Goal: Connect with others: Connect with other users

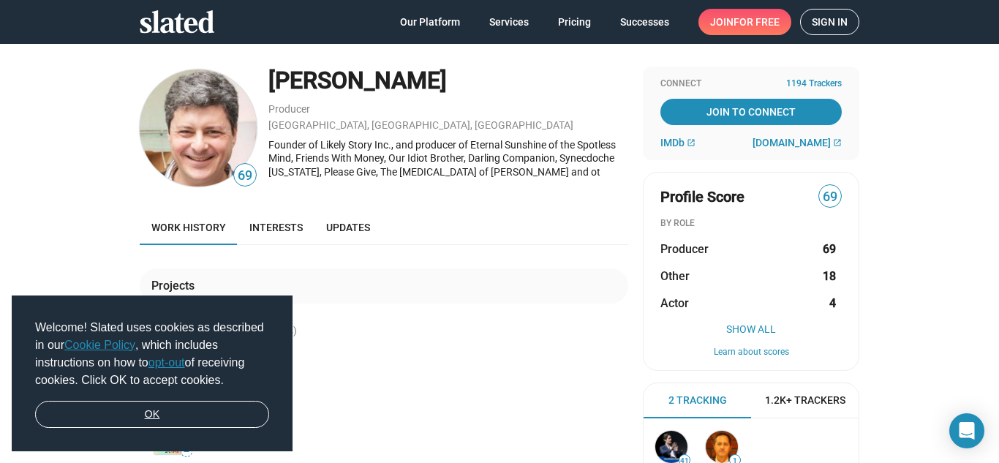
click at [168, 408] on link "OK" at bounding box center [152, 415] width 234 height 28
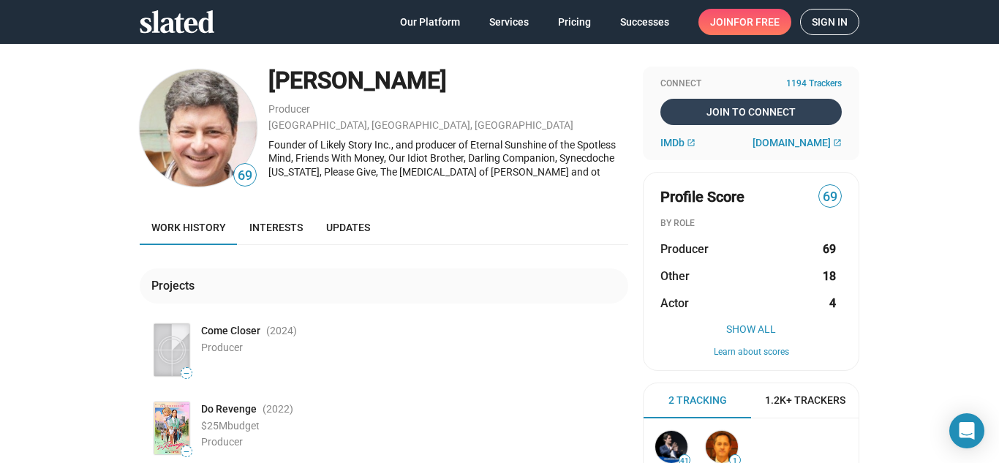
click at [748, 105] on span "Join To Connect" at bounding box center [752, 112] width 176 height 26
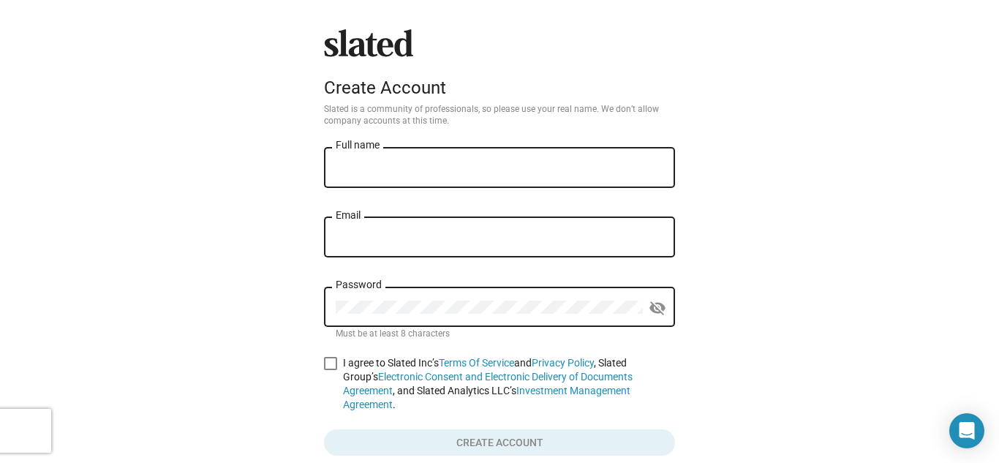
click at [409, 164] on input "Full name" at bounding box center [500, 168] width 328 height 13
type input "[PERSON_NAME]"
type input "[EMAIL_ADDRESS][DOMAIN_NAME]"
click at [328, 356] on form "[PERSON_NAME] Wedgwood Full name [EMAIL_ADDRESS][DOMAIN_NAME] Email Password vi…" at bounding box center [499, 301] width 351 height 312
click at [396, 300] on div "Password" at bounding box center [489, 305] width 307 height 43
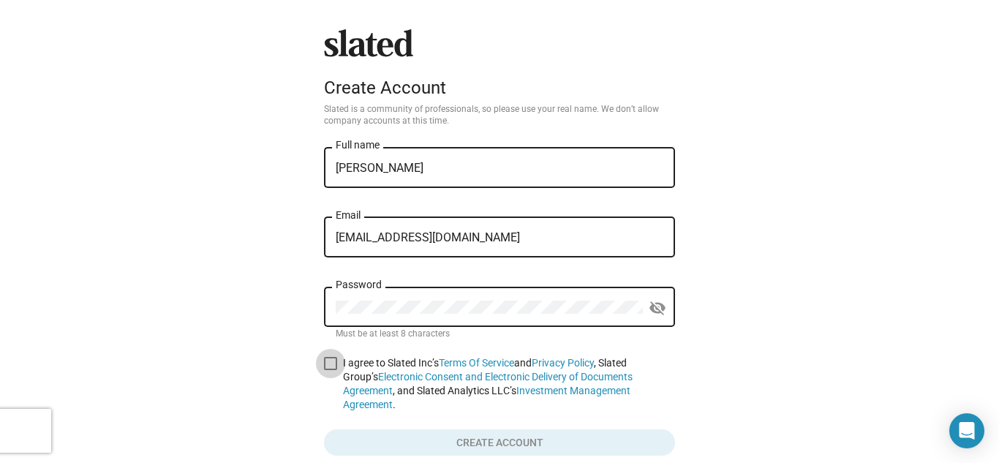
click at [328, 361] on span at bounding box center [330, 363] width 13 height 13
click at [330, 370] on input "I agree to Slated Inc’s Terms Of Service and Privacy Policy , Slated Group’s El…" at bounding box center [330, 370] width 1 height 1
checkbox input "true"
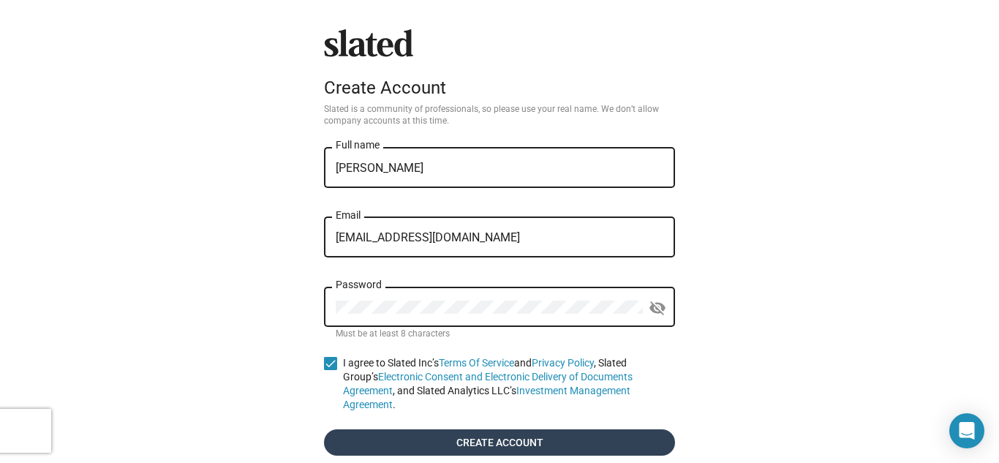
click at [519, 429] on span "Create account" at bounding box center [500, 442] width 328 height 26
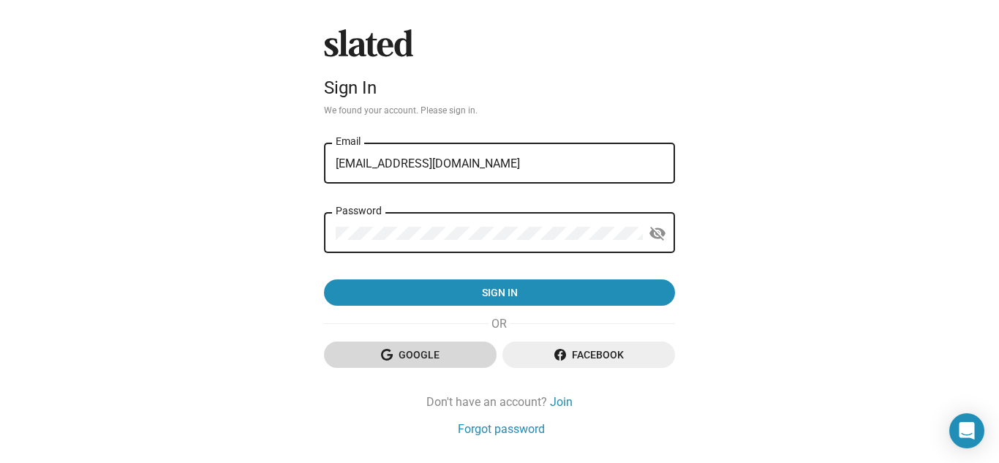
click at [435, 350] on span "Google" at bounding box center [410, 355] width 149 height 26
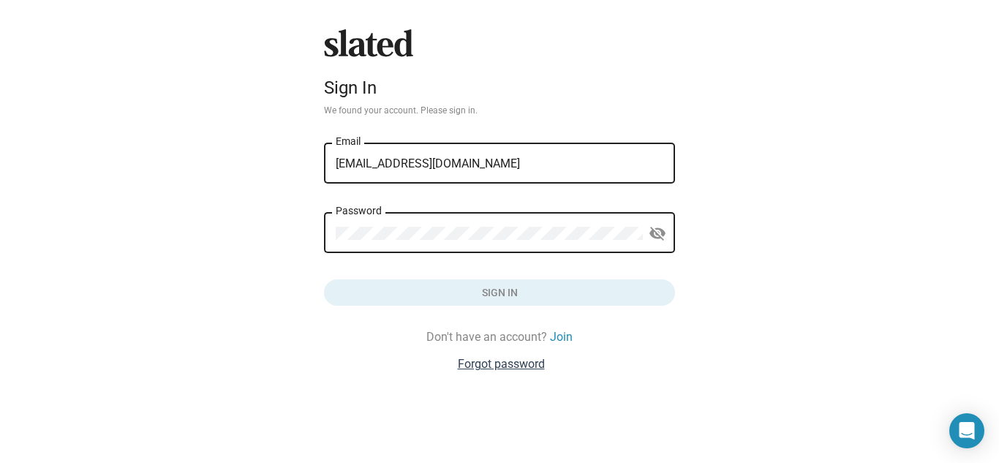
click at [507, 358] on link "Forgot password" at bounding box center [501, 363] width 87 height 15
click at [506, 361] on link "Forgot password" at bounding box center [501, 363] width 87 height 15
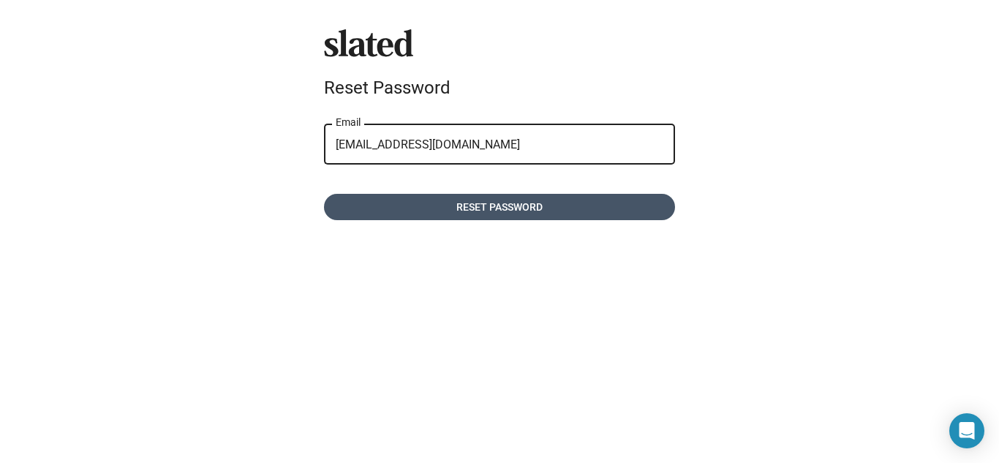
click at [478, 197] on span "Reset password" at bounding box center [500, 207] width 328 height 26
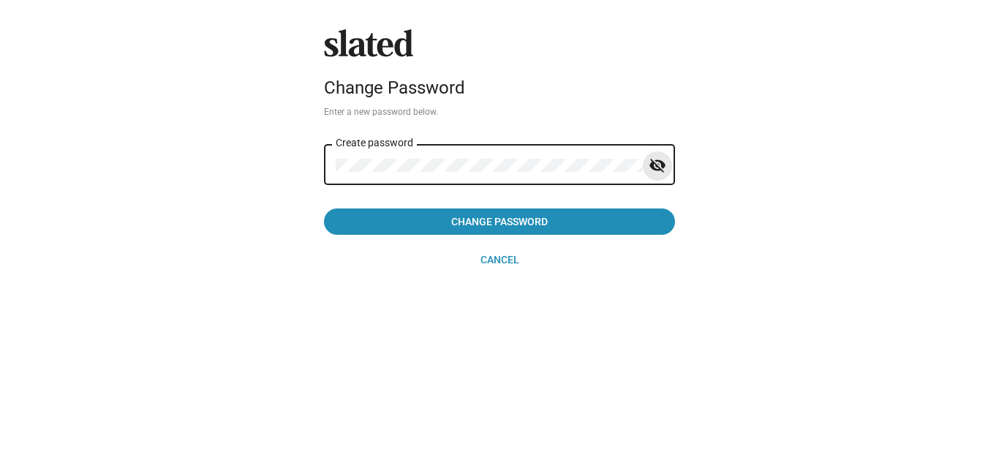
click at [647, 166] on button "visibility_off" at bounding box center [657, 165] width 29 height 29
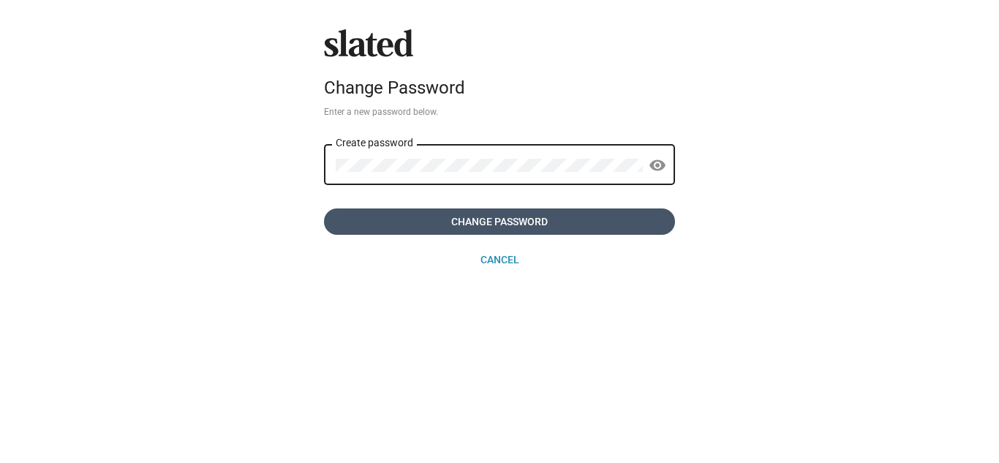
click at [522, 211] on span "Change Password" at bounding box center [500, 222] width 328 height 26
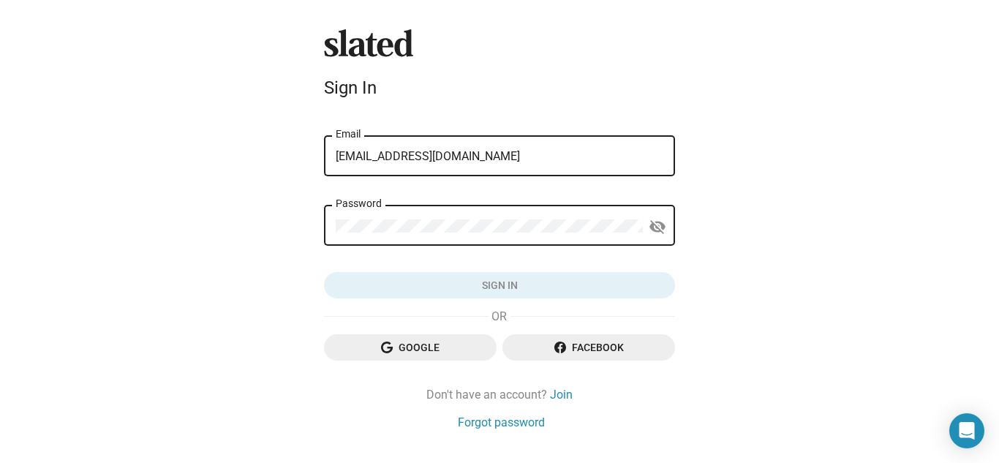
click at [456, 252] on mat-form-field "Password visibility_off" at bounding box center [499, 233] width 351 height 61
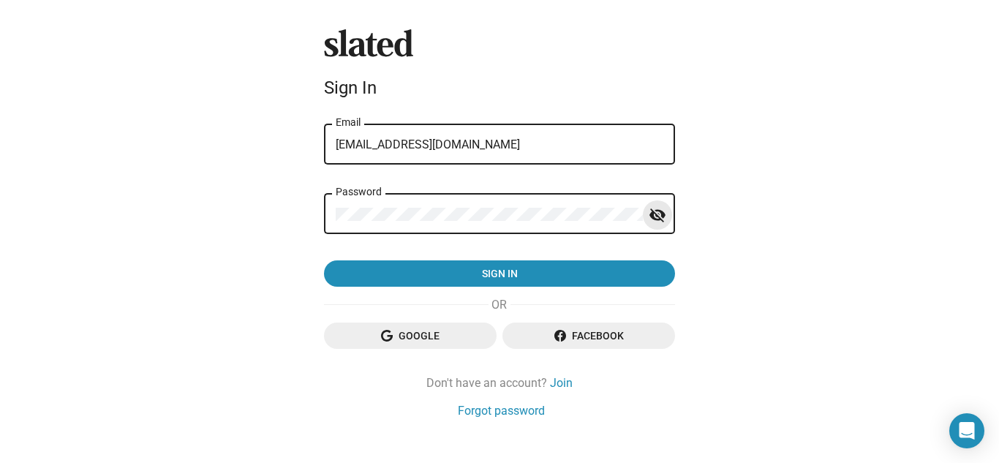
click at [652, 224] on mat-icon "visibility_off" at bounding box center [658, 215] width 18 height 23
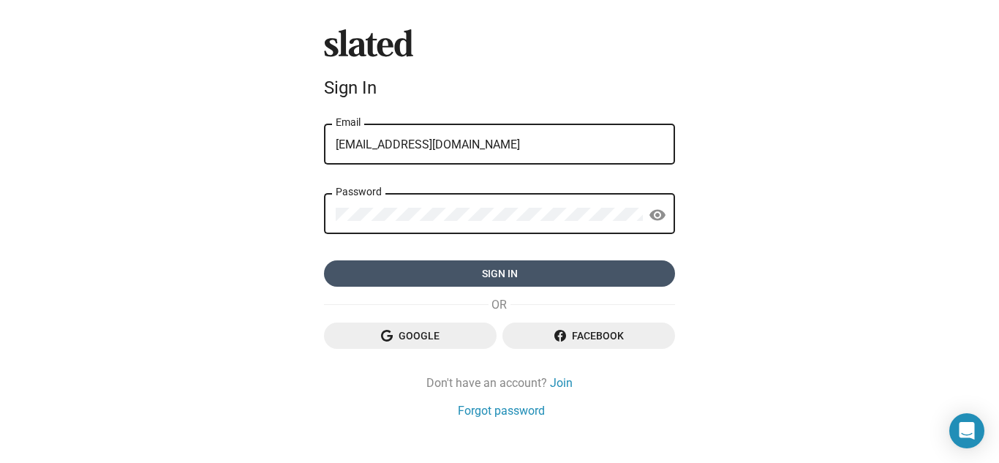
click at [533, 266] on span "Sign in" at bounding box center [500, 273] width 328 height 26
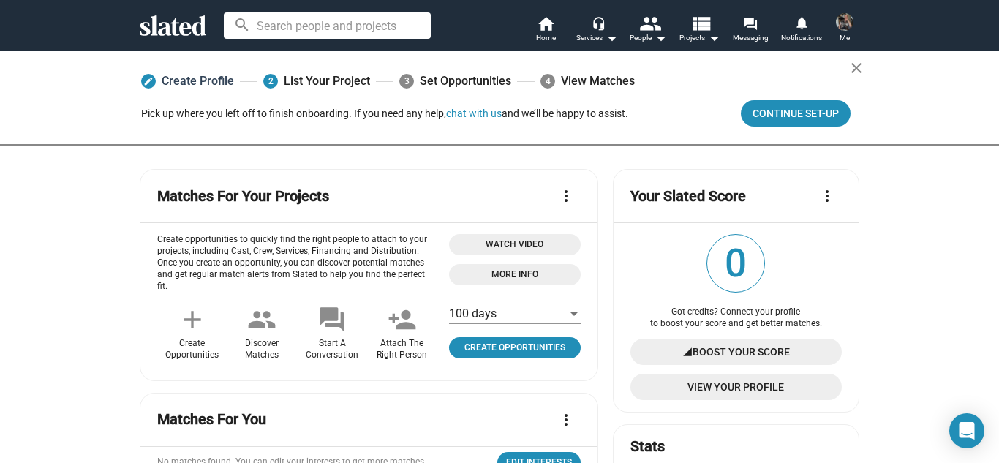
click at [199, 82] on link "edit Create Profile" at bounding box center [187, 81] width 93 height 26
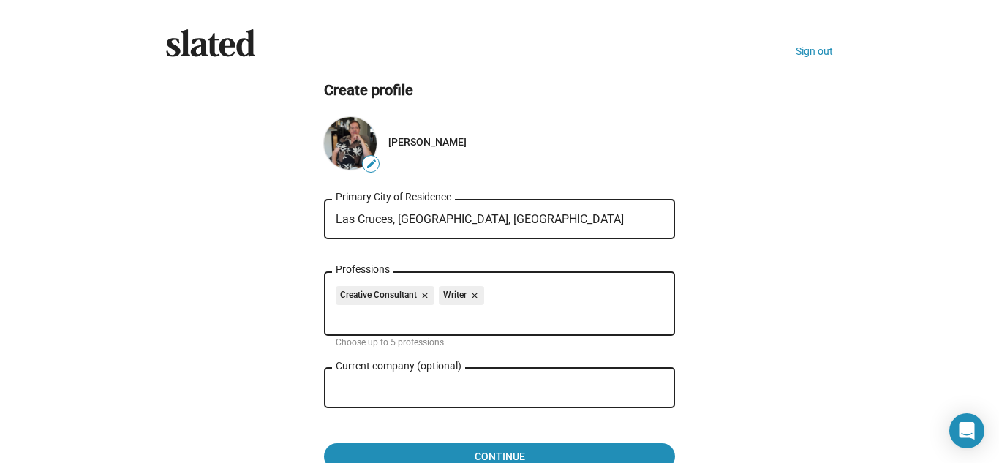
type input "Independent"
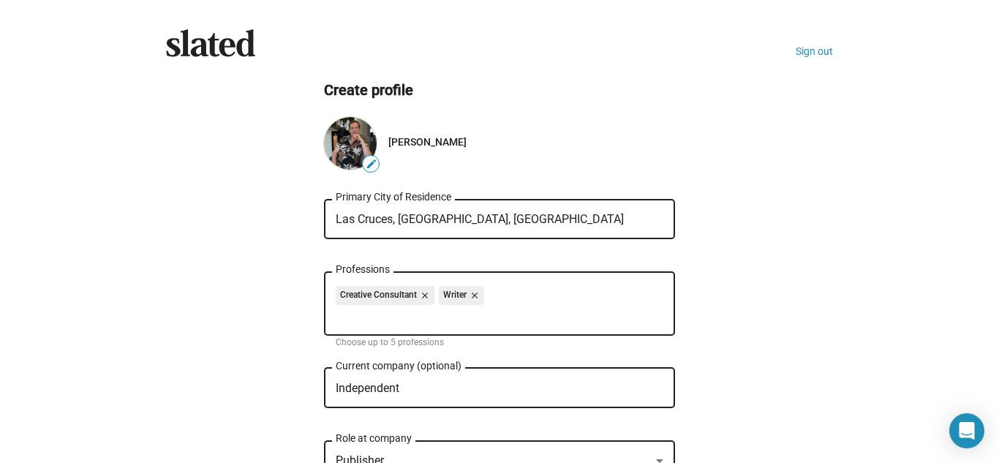
click at [497, 281] on div "Creative Consultant close Writer close Professions" at bounding box center [500, 302] width 328 height 67
click at [484, 288] on div "Creative Consultant close Writer close" at bounding box center [500, 297] width 328 height 23
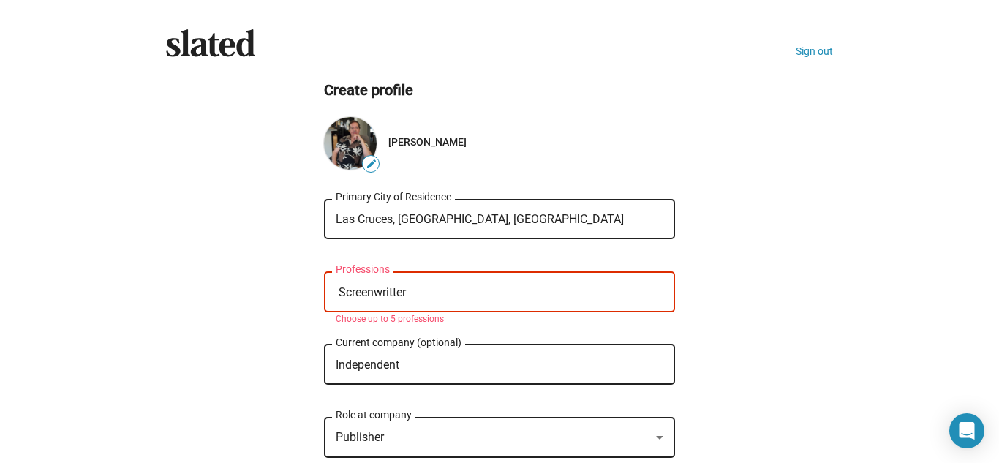
click at [678, 247] on ng-component "Create profile edit Ernest Dean Wedgwood Las Cruces, NM, US Primary City of Res…" at bounding box center [499, 299] width 667 height 439
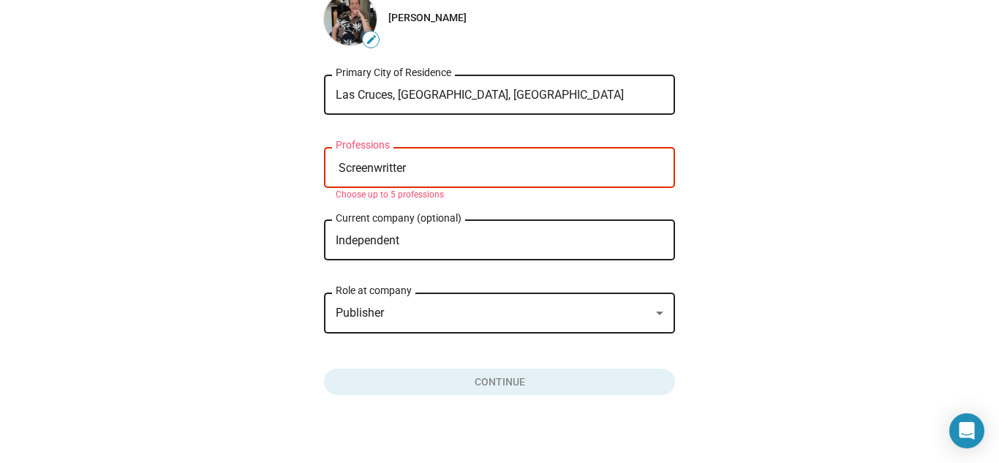
scroll to position [132, 0]
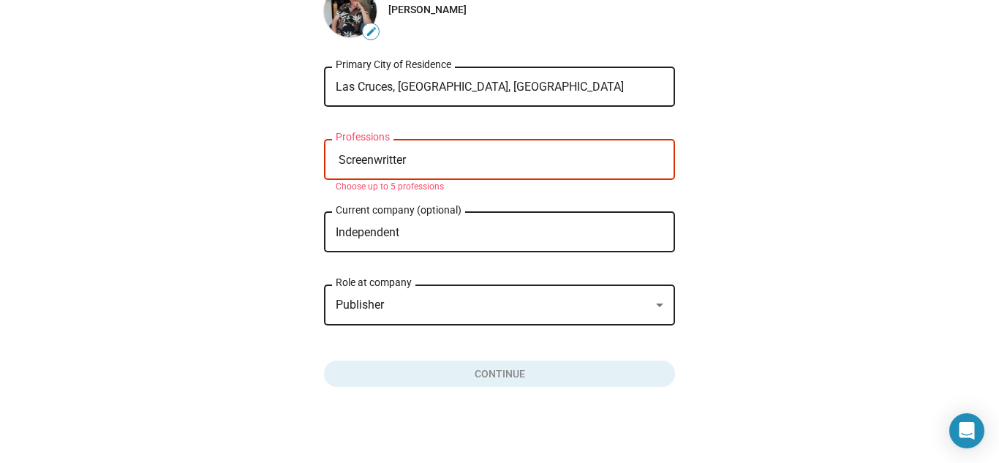
click at [447, 157] on input "Screenwritter" at bounding box center [503, 160] width 328 height 13
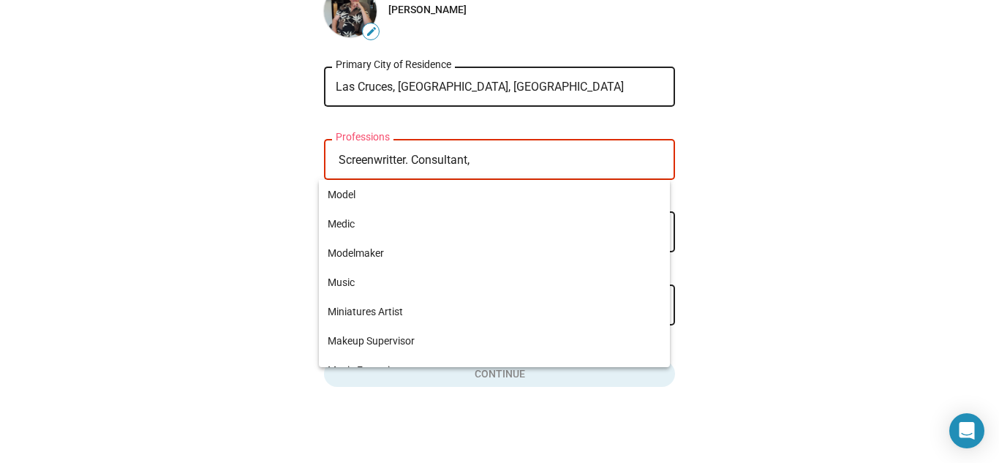
click at [379, 160] on input "Screenwritter. Consultant," at bounding box center [503, 160] width 328 height 13
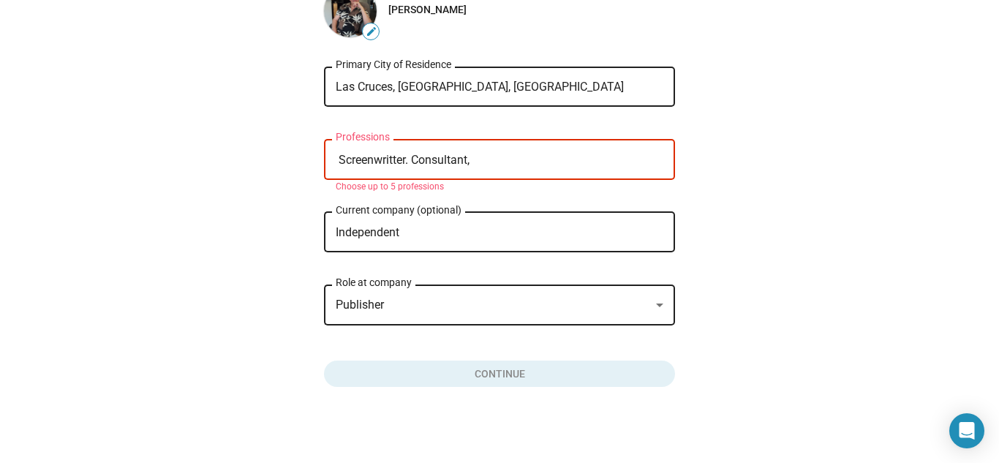
scroll to position [0, 0]
click at [361, 156] on input "Screenwritter. Consultant," at bounding box center [503, 160] width 328 height 13
click at [486, 157] on input "Screenwritter. Consultant," at bounding box center [503, 160] width 328 height 13
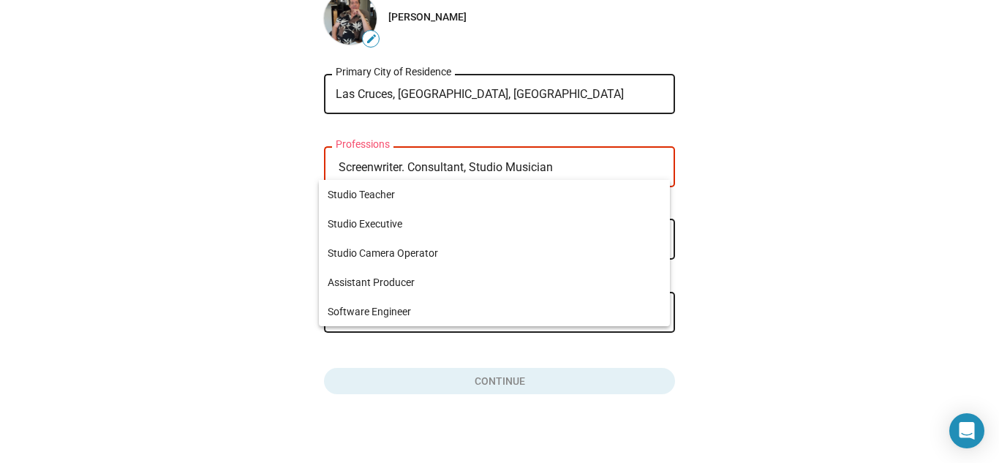
scroll to position [135, 0]
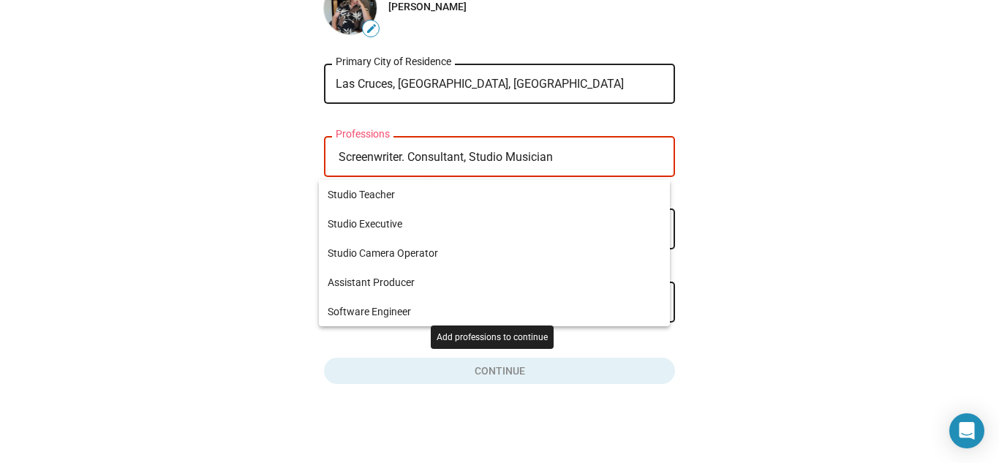
click at [491, 371] on button "Click here to validate form" at bounding box center [499, 368] width 351 height 32
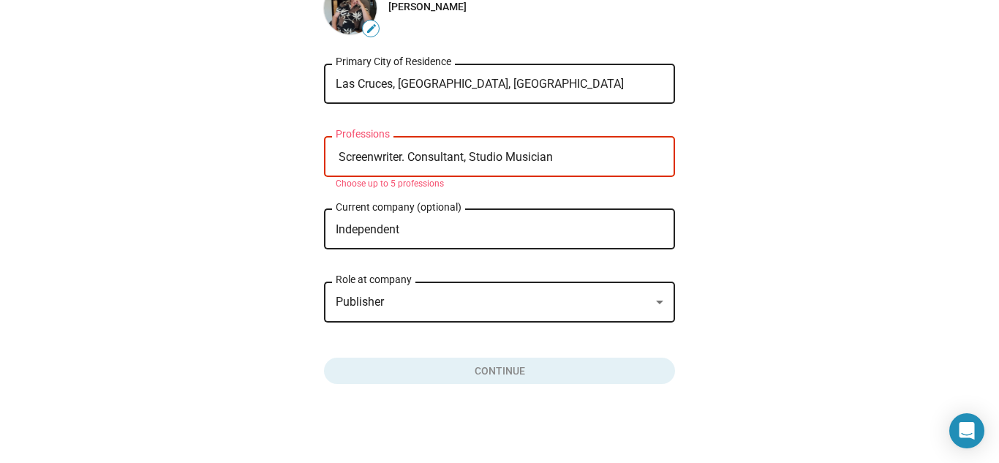
click at [564, 156] on input "Screenwriter. Consultant, Studio Musician" at bounding box center [503, 157] width 328 height 13
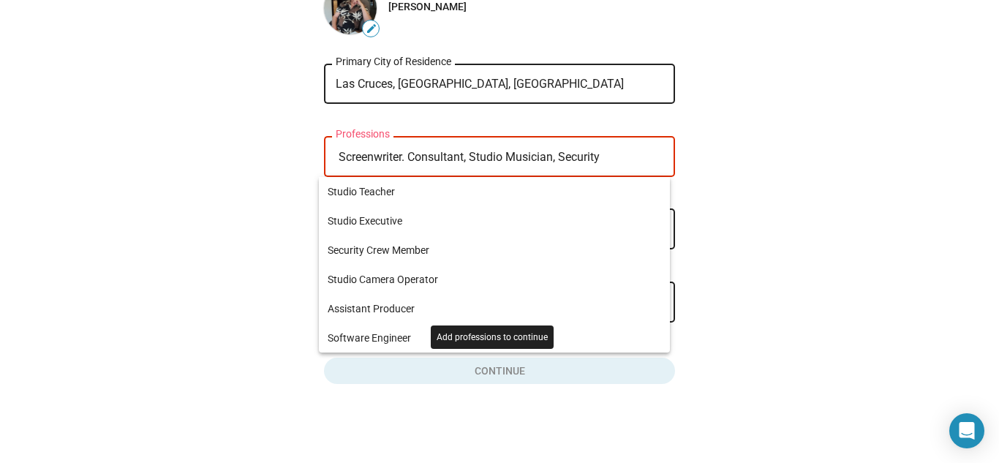
type input "Screenwriter. Consultant, Studio Musician, Security"
click at [476, 362] on button "Click here to validate form" at bounding box center [499, 368] width 351 height 32
click at [629, 159] on input "Screenwriter. Consultant, Studio Musician, Security" at bounding box center [503, 157] width 328 height 13
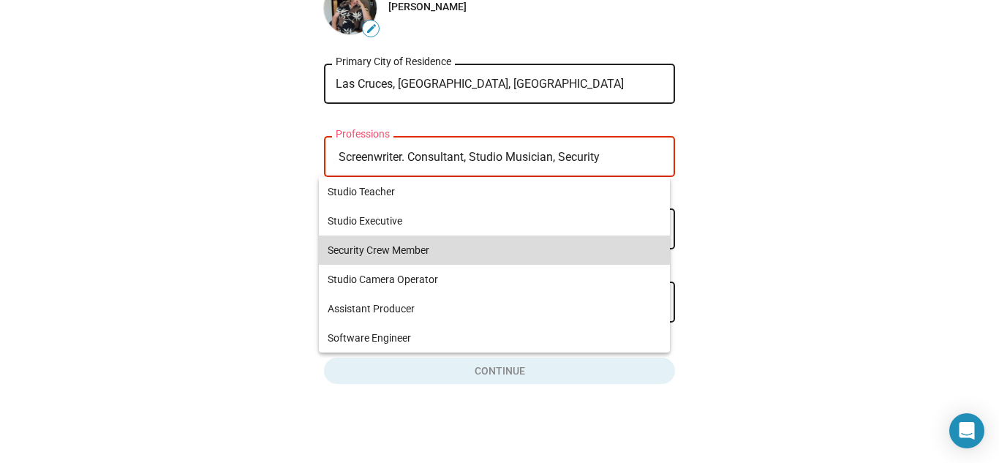
click at [440, 244] on span "Security Crew Member" at bounding box center [495, 250] width 334 height 29
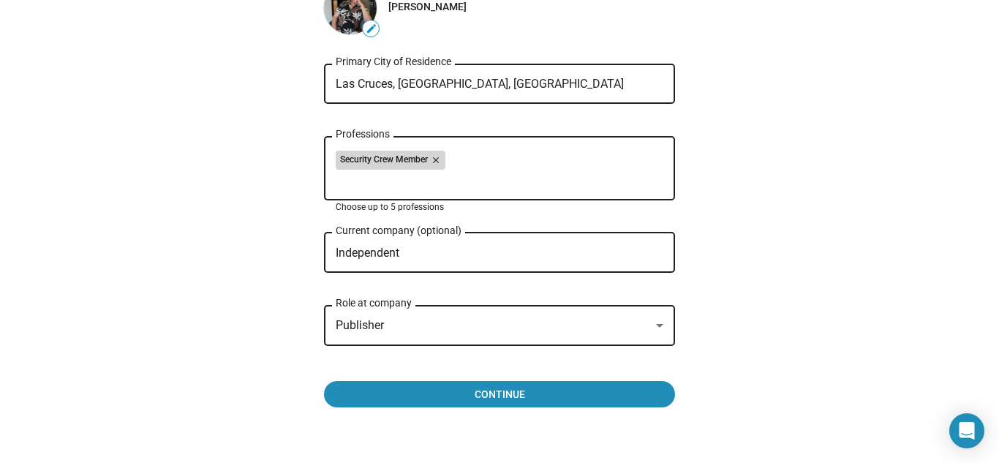
click at [433, 155] on mat-icon "close" at bounding box center [434, 160] width 13 height 13
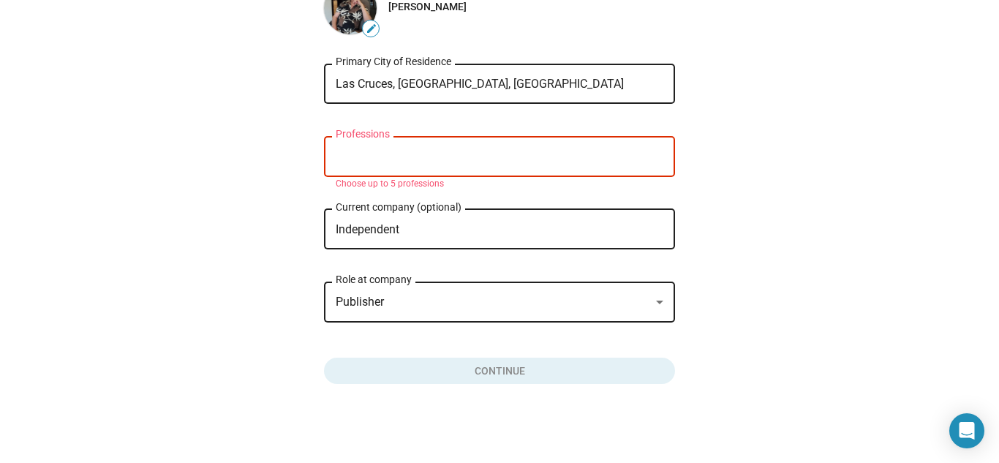
click at [411, 155] on input "Professions" at bounding box center [503, 157] width 328 height 13
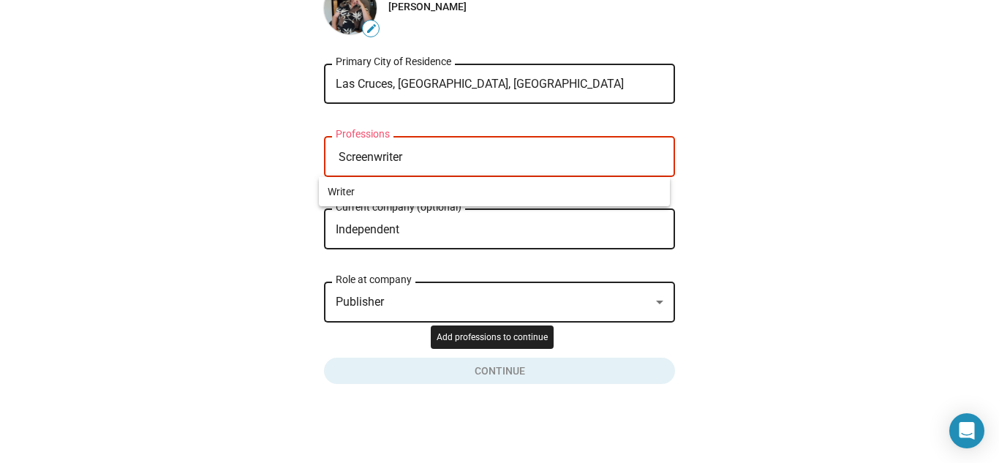
type input "Screenwriter"
click at [495, 375] on button "Click here to validate form" at bounding box center [499, 368] width 351 height 32
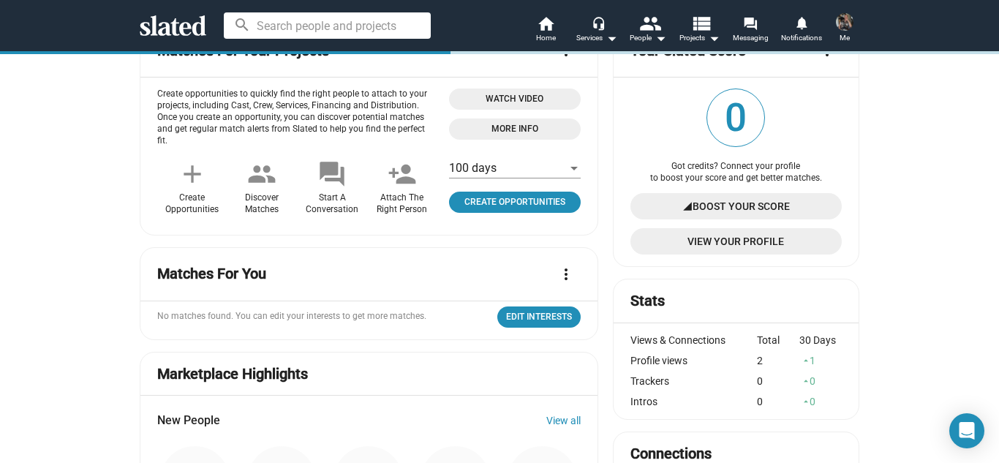
scroll to position [146, 0]
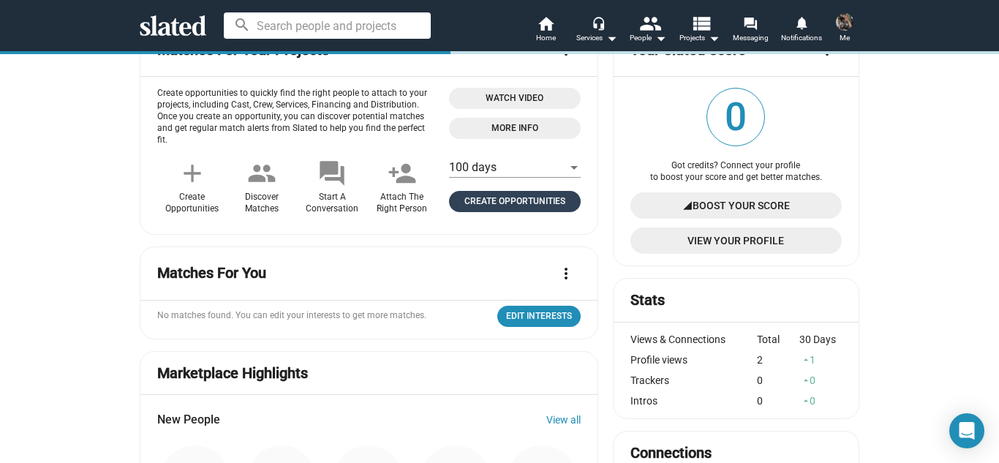
click at [486, 198] on span "Create Opportunities" at bounding box center [515, 201] width 120 height 15
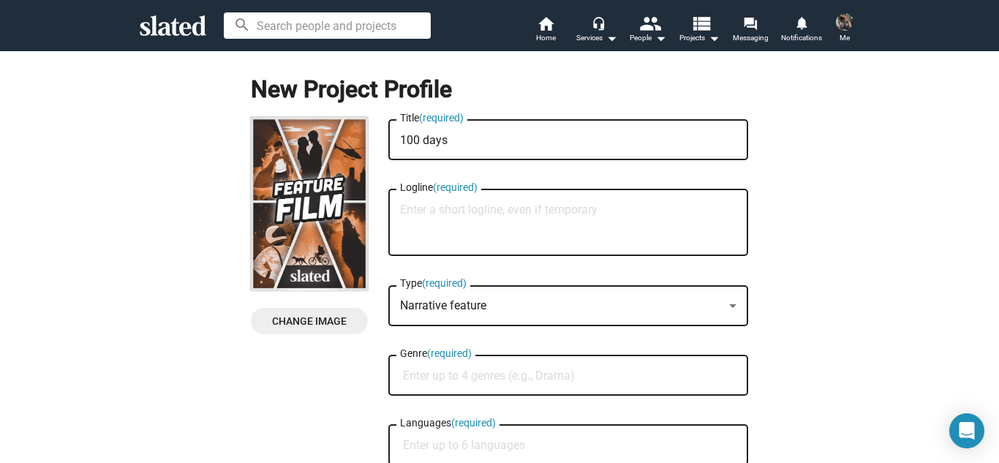
click at [470, 137] on textarea "100 days" at bounding box center [568, 140] width 337 height 13
type textarea "1"
type textarea "Oceans 6"
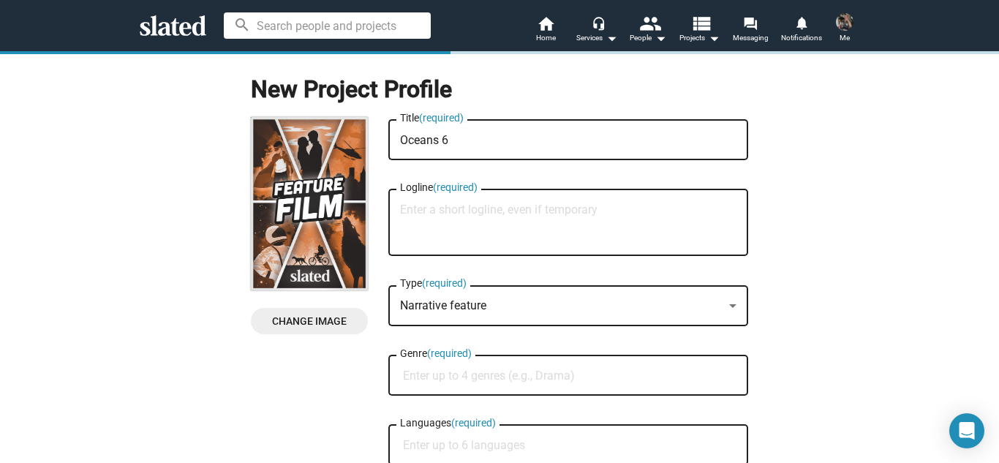
click at [468, 207] on textarea "Logline (required)" at bounding box center [568, 223] width 337 height 40
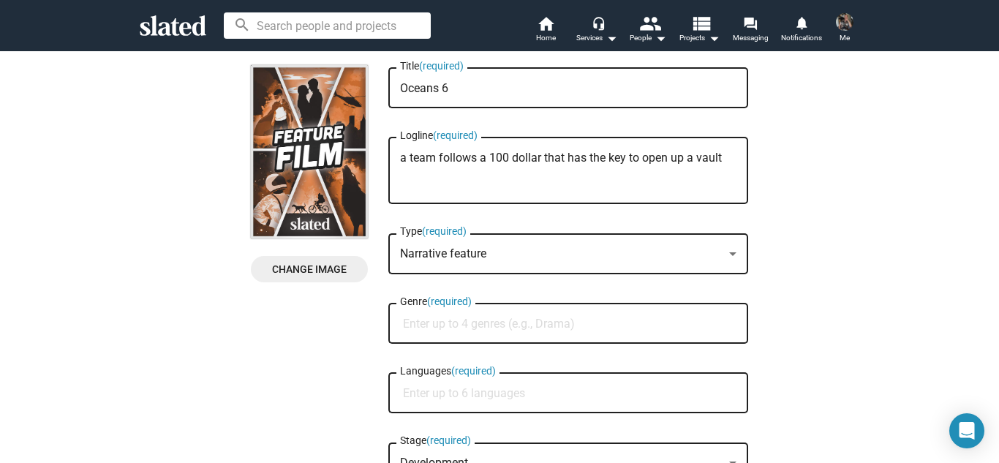
scroll to position [73, 0]
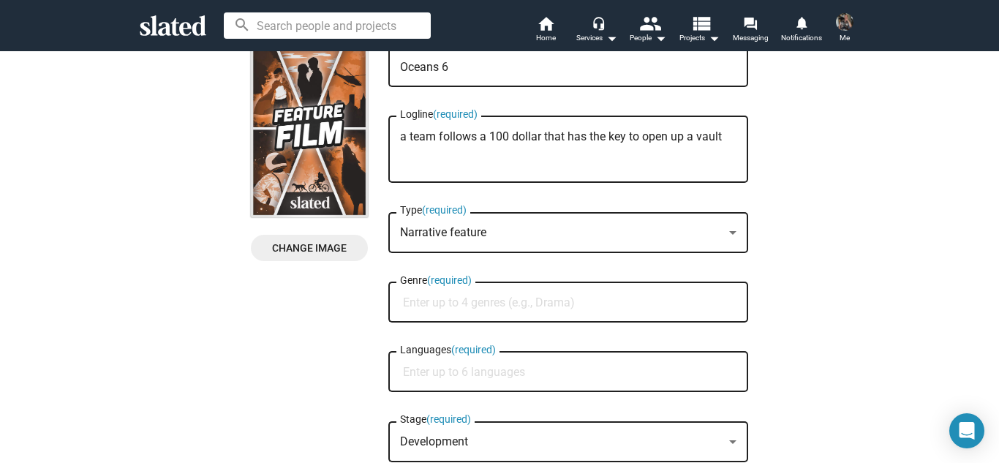
type textarea "a team follows a 100 dollar that has the key to open up a vault"
click at [500, 218] on div "Narrative feature Type (required)" at bounding box center [568, 230] width 337 height 43
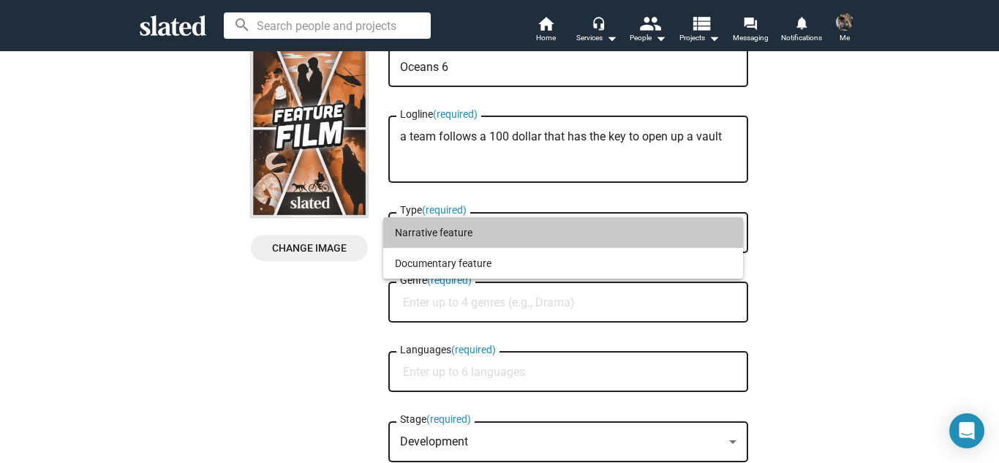
click at [515, 217] on span "Narrative feature" at bounding box center [563, 232] width 337 height 31
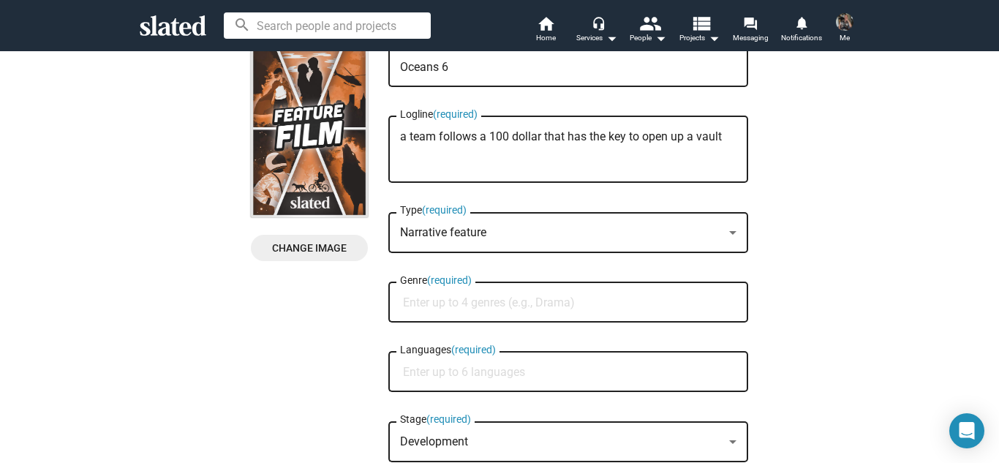
click at [726, 235] on div at bounding box center [732, 233] width 13 height 12
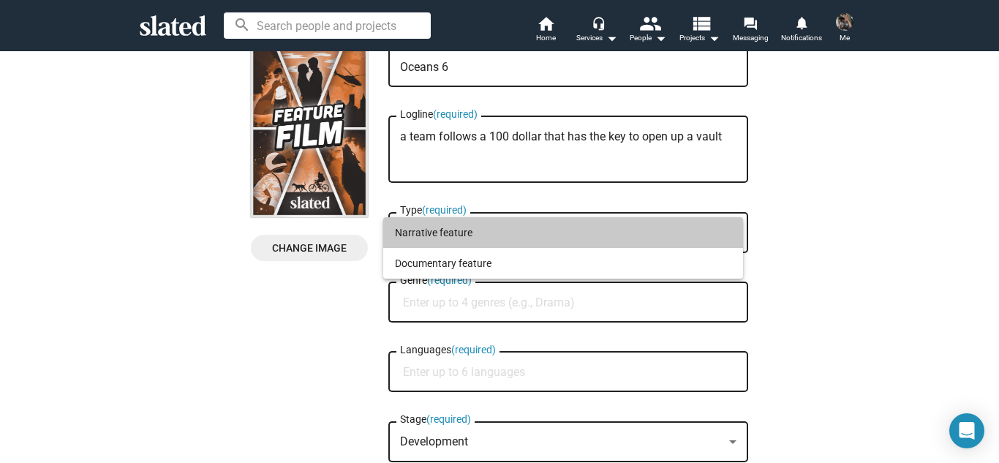
click at [508, 222] on span "Narrative feature" at bounding box center [563, 232] width 337 height 31
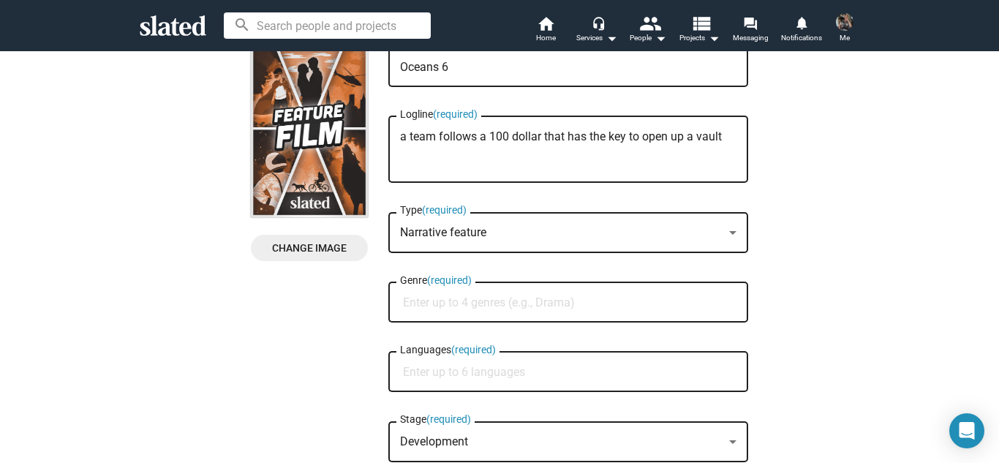
click at [541, 297] on input "Genre (required)" at bounding box center [571, 302] width 337 height 13
type input "crime"
click at [417, 299] on div at bounding box center [499, 231] width 999 height 463
click at [509, 368] on input "Languages (required)" at bounding box center [571, 372] width 337 height 13
type input "english"
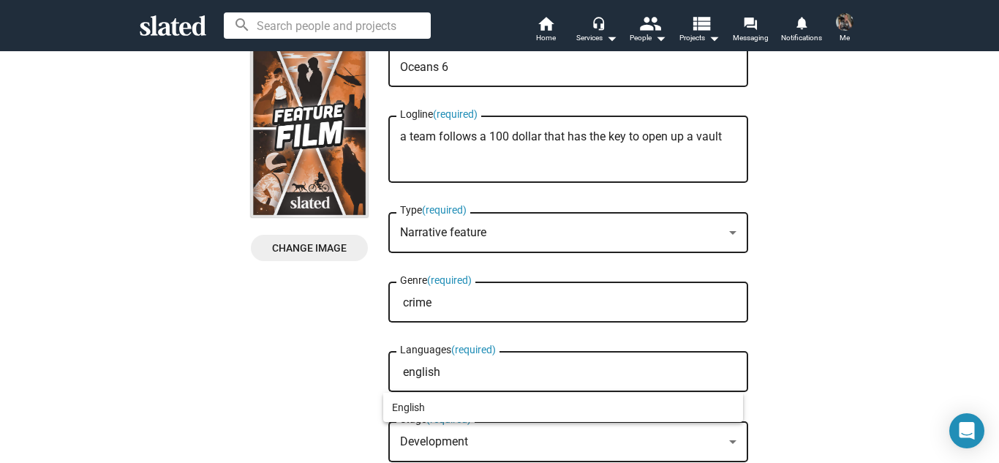
click at [711, 439] on div at bounding box center [499, 231] width 999 height 463
click at [716, 443] on div "Development" at bounding box center [561, 442] width 323 height 15
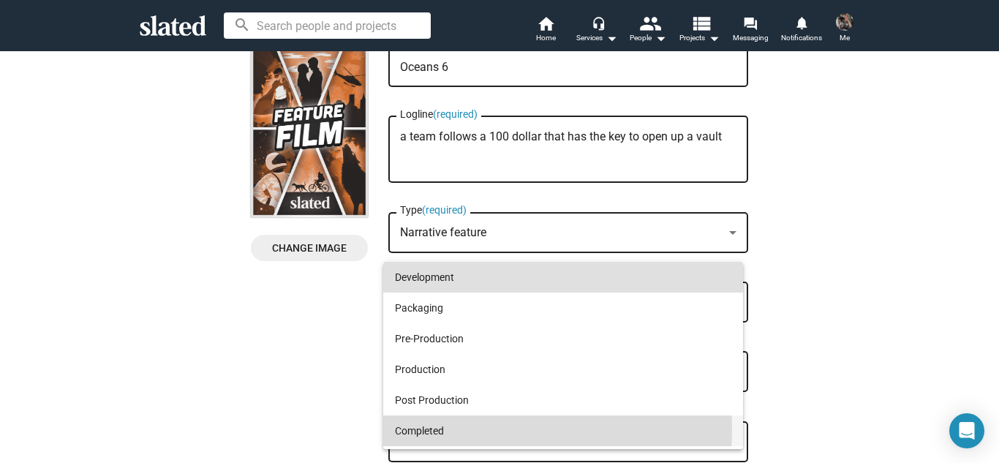
click at [451, 429] on span "Completed" at bounding box center [563, 431] width 337 height 31
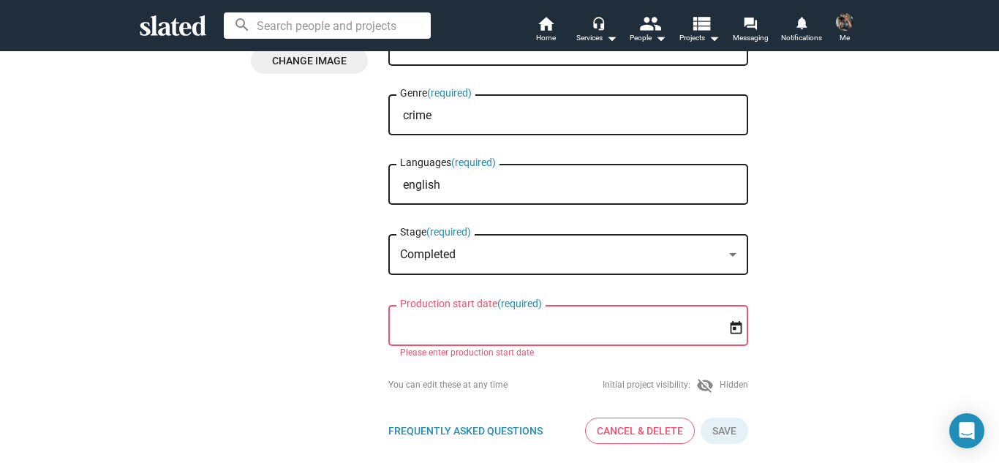
scroll to position [293, 0]
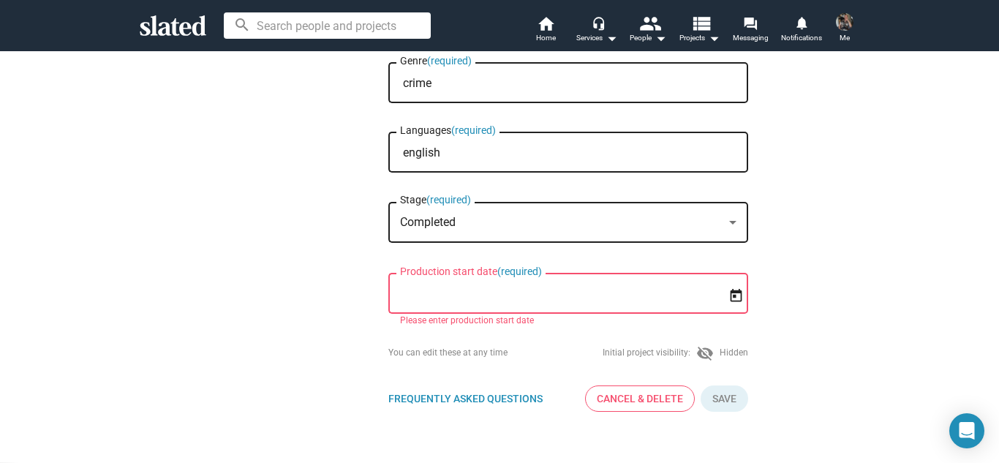
click at [538, 288] on input "Production start date (required)" at bounding box center [558, 294] width 316 height 13
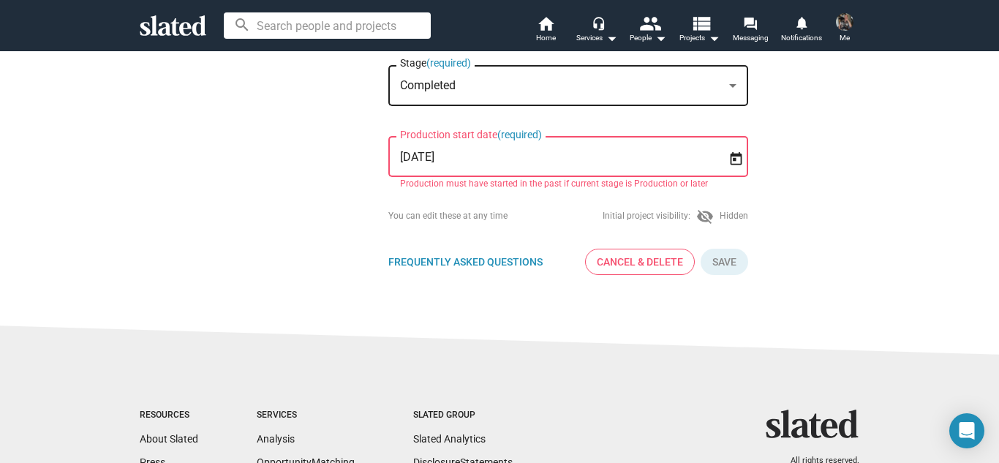
scroll to position [439, 0]
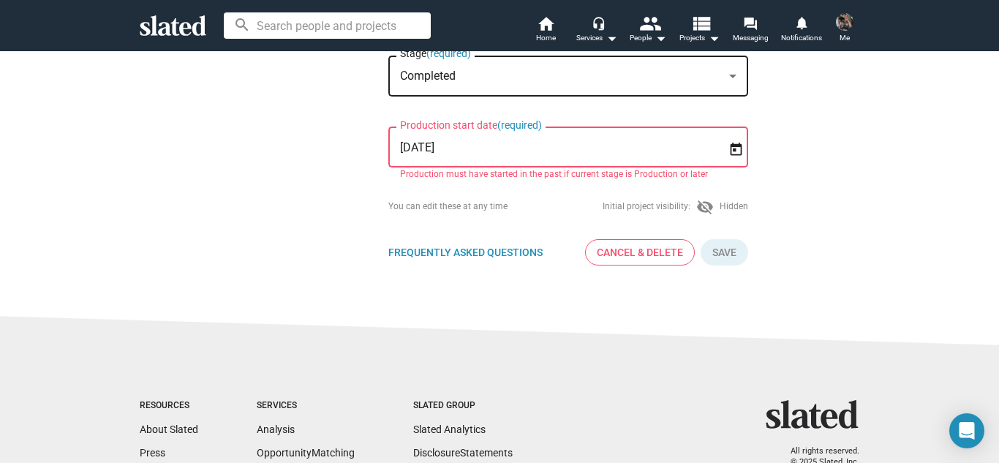
click at [577, 143] on input "9/30/2025" at bounding box center [558, 147] width 316 height 13
type input "9"
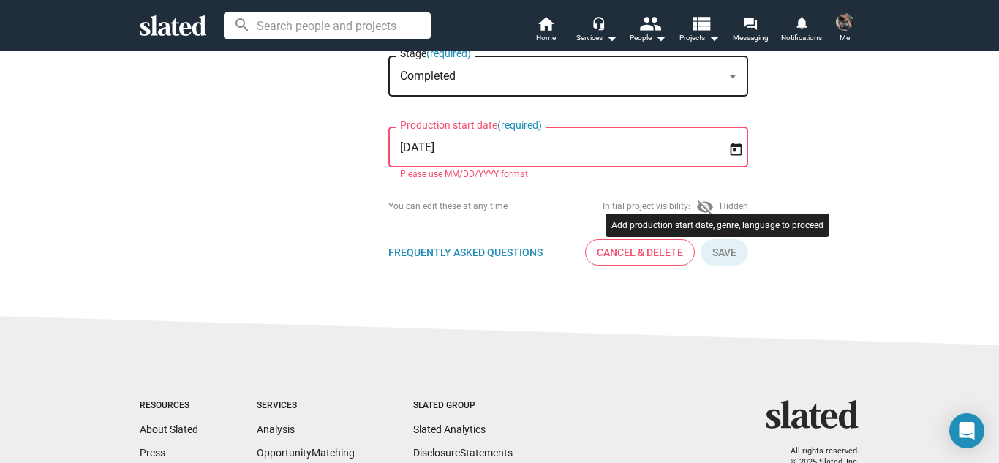
type input "6/12/2023"
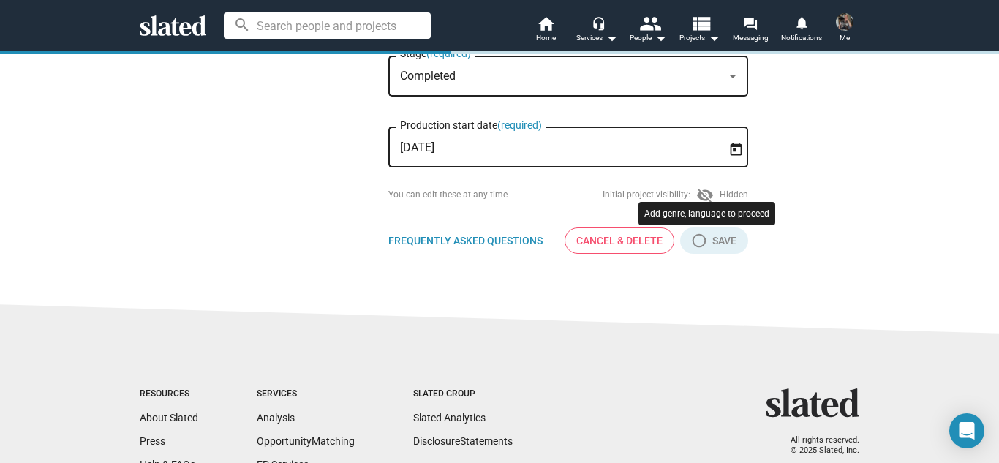
click at [724, 254] on button "Click here to validate form" at bounding box center [714, 241] width 68 height 26
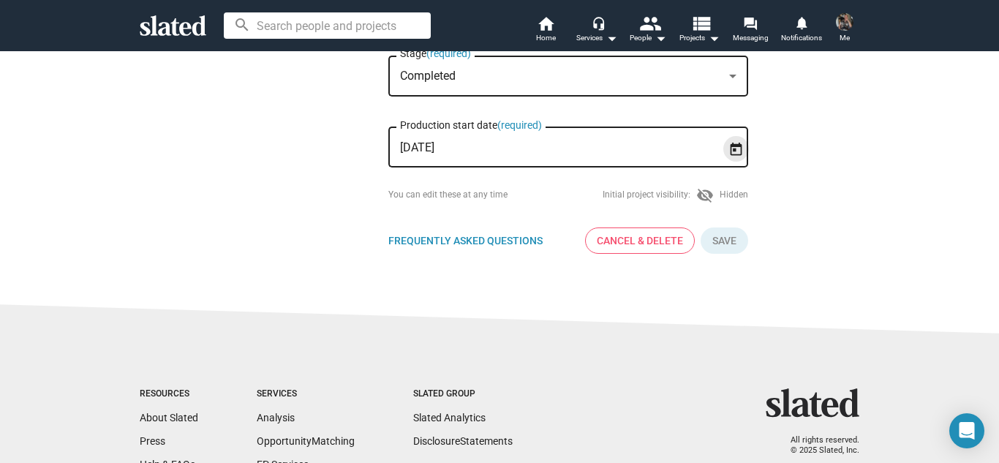
click at [736, 142] on icon "Open calendar" at bounding box center [736, 149] width 15 height 15
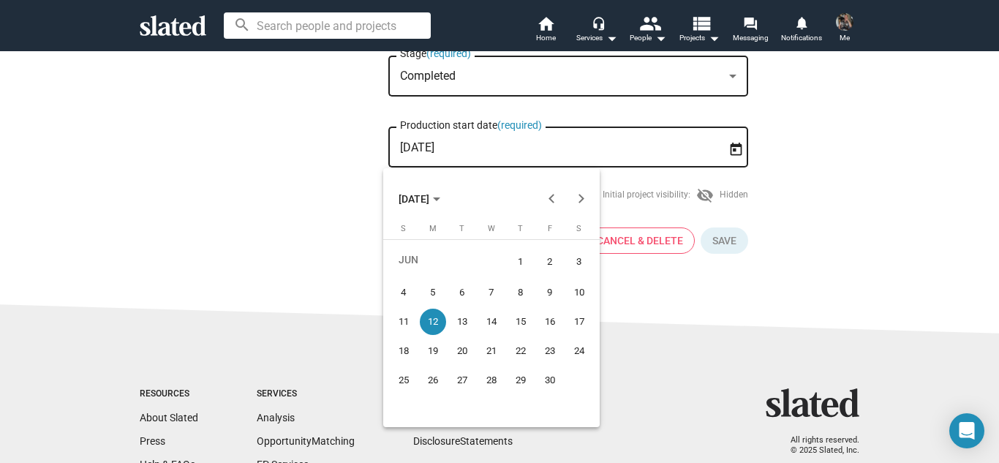
click at [438, 311] on div "12" at bounding box center [433, 322] width 26 height 26
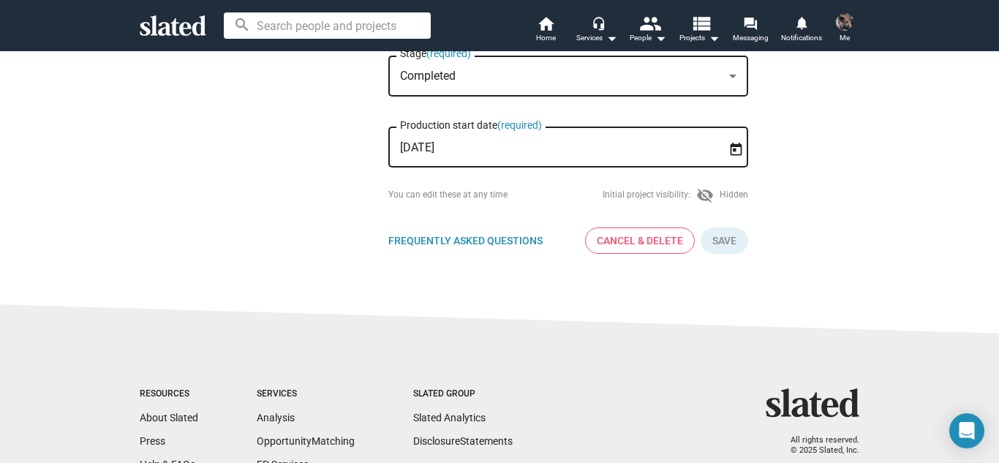
click at [412, 195] on div "You can edit these at any time" at bounding box center [447, 195] width 119 height 12
click at [724, 244] on button "Click here to validate form" at bounding box center [725, 241] width 48 height 26
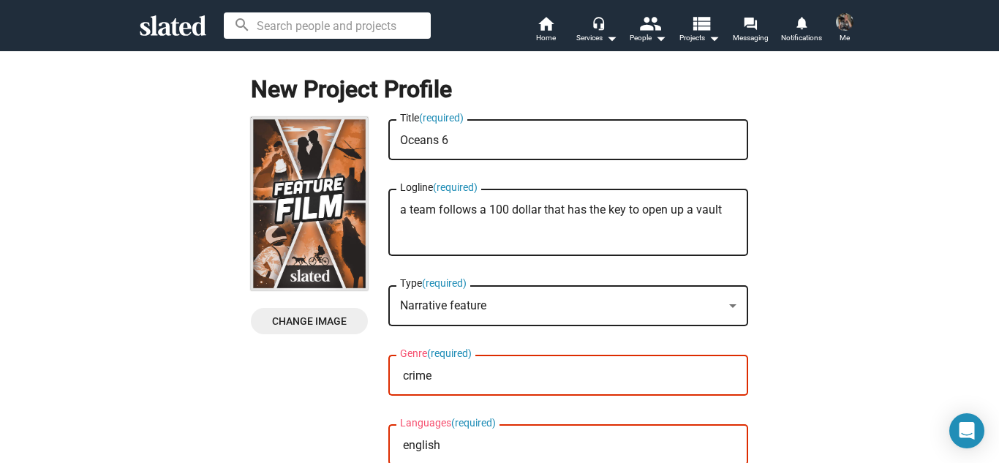
scroll to position [73, 0]
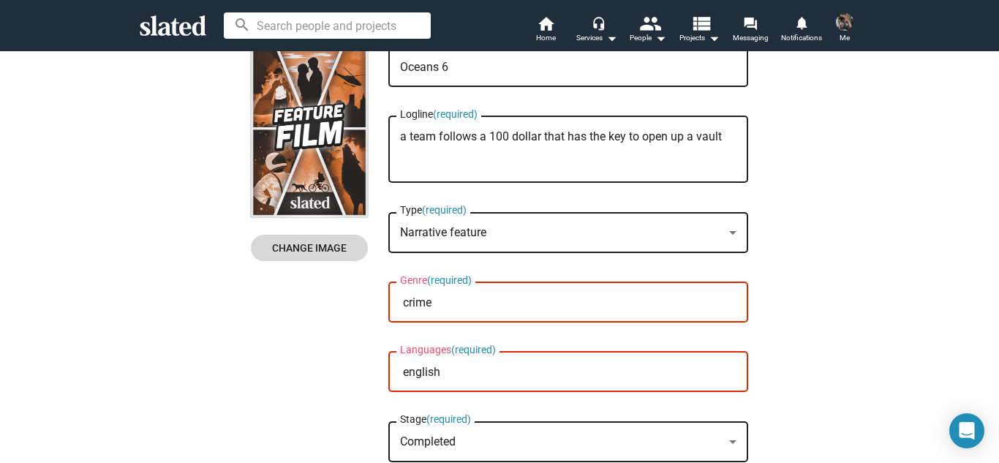
click at [320, 243] on span "Change Image" at bounding box center [310, 248] width 94 height 26
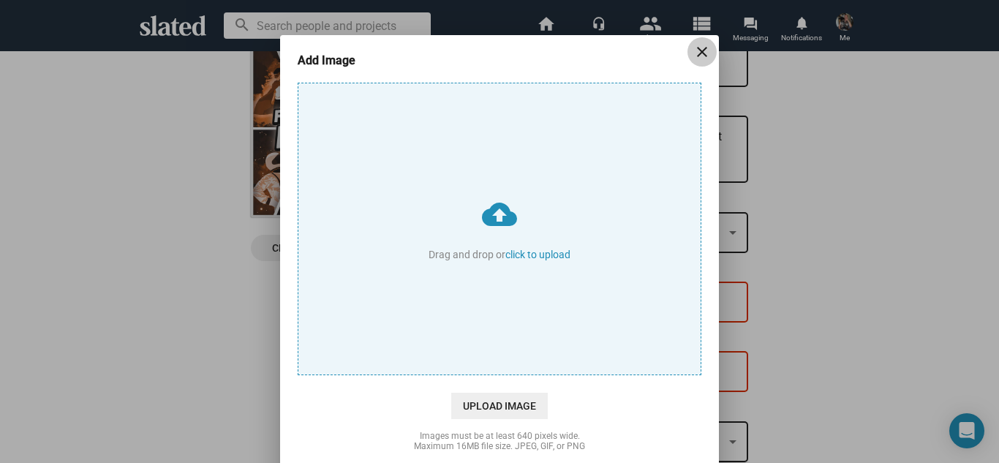
click at [695, 59] on mat-icon "close" at bounding box center [703, 52] width 18 height 18
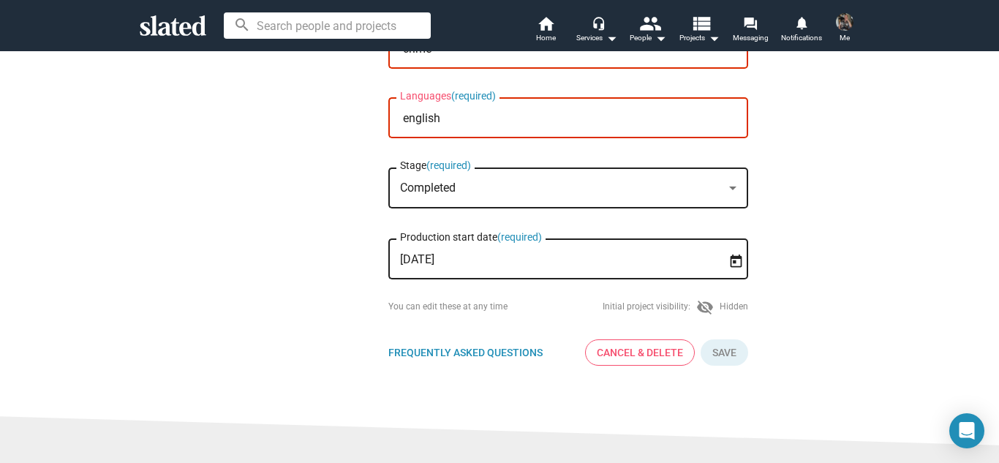
scroll to position [366, 0]
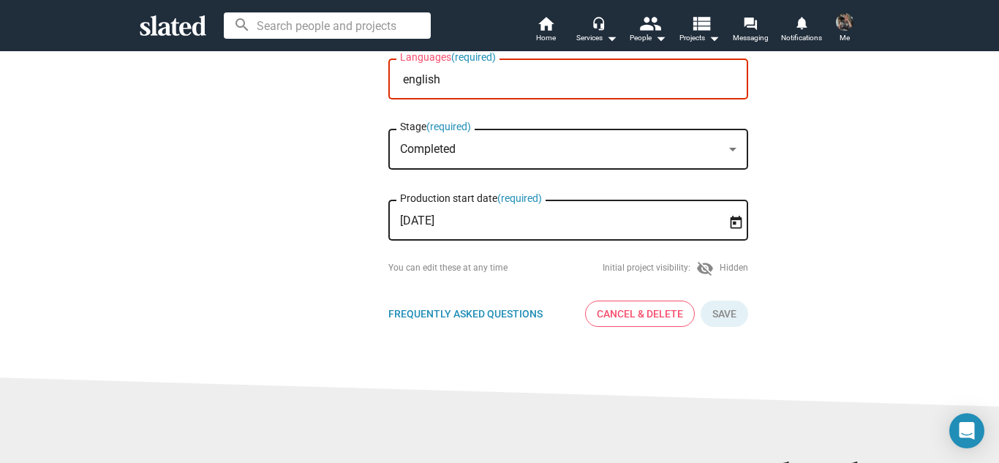
click at [669, 266] on div "Initial project visibility: visibility_off Hidden" at bounding box center [676, 269] width 146 height 18
click at [705, 267] on mat-icon "visibility_off" at bounding box center [706, 269] width 18 height 18
click at [724, 273] on div "Initial project visibility: visibility_off Hidden" at bounding box center [676, 269] width 146 height 18
click at [728, 307] on button "Click here to validate form" at bounding box center [725, 314] width 48 height 26
click at [647, 26] on mat-icon "people" at bounding box center [649, 22] width 21 height 21
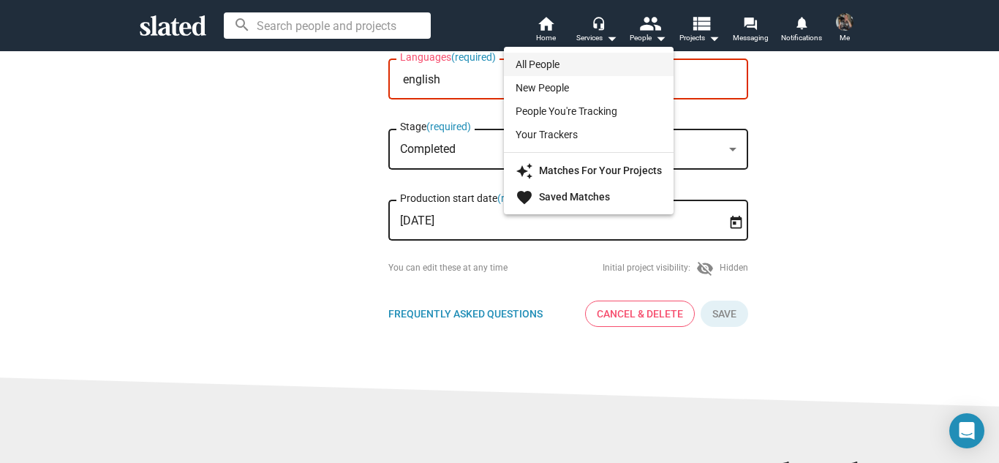
click at [597, 56] on link "All People" at bounding box center [589, 64] width 170 height 23
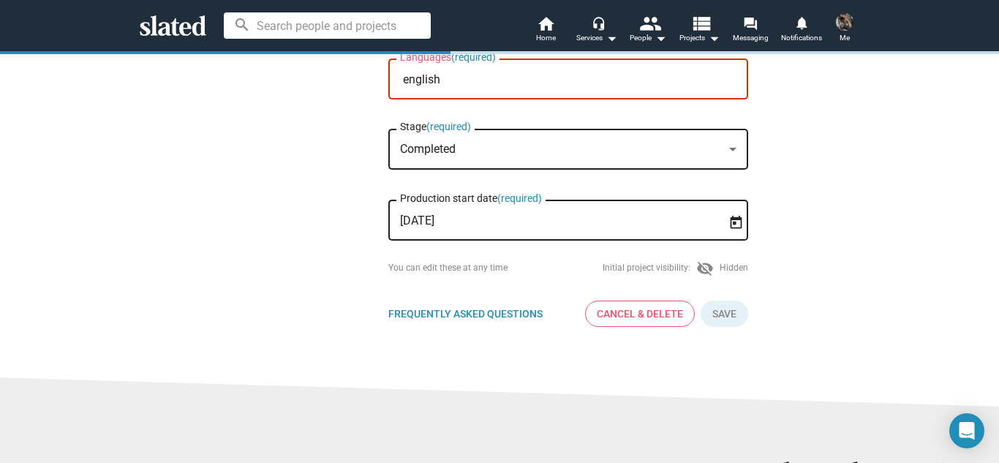
click at [352, 27] on input at bounding box center [327, 25] width 207 height 26
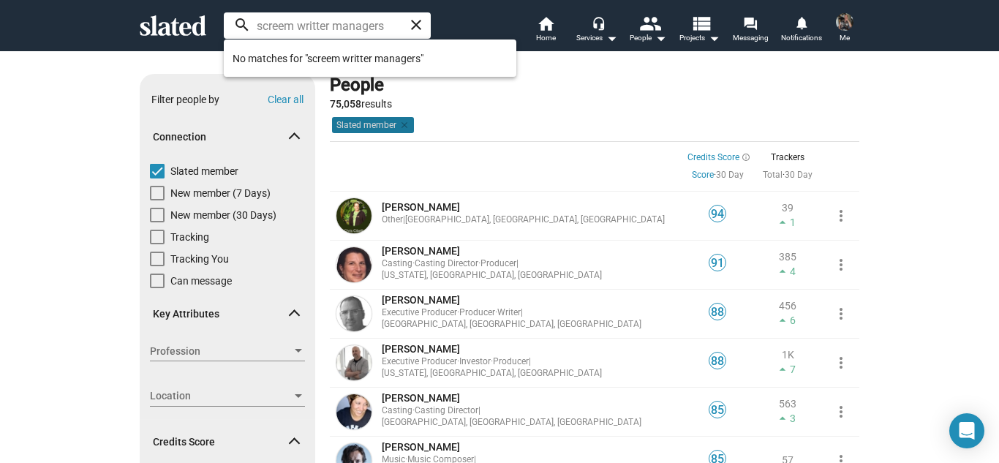
drag, startPoint x: 279, startPoint y: 24, endPoint x: 503, endPoint y: 121, distance: 243.4
click at [503, 121] on div "Slated member clear" at bounding box center [594, 127] width 525 height 20
click at [332, 16] on input "screem writter managers" at bounding box center [327, 25] width 207 height 26
click at [334, 21] on input "screem writter managers" at bounding box center [327, 25] width 207 height 26
type input "screenwriter managers"
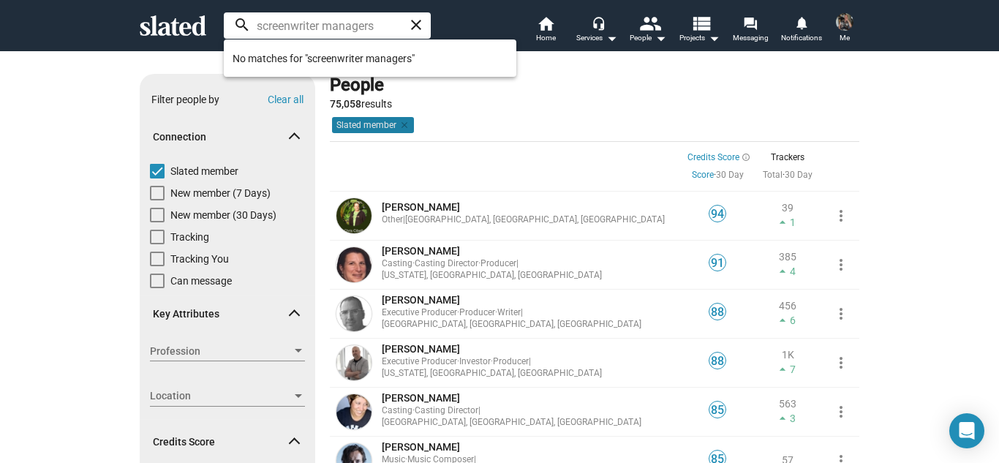
click at [375, 117] on mat-chip "Slated member clear" at bounding box center [373, 125] width 82 height 16
click at [236, 21] on input "screenwriter managers" at bounding box center [327, 25] width 207 height 26
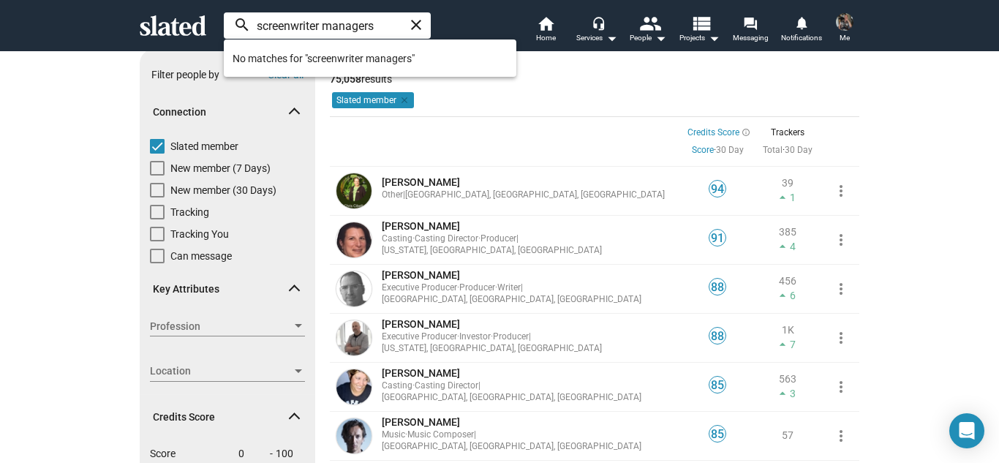
scroll to position [73, 0]
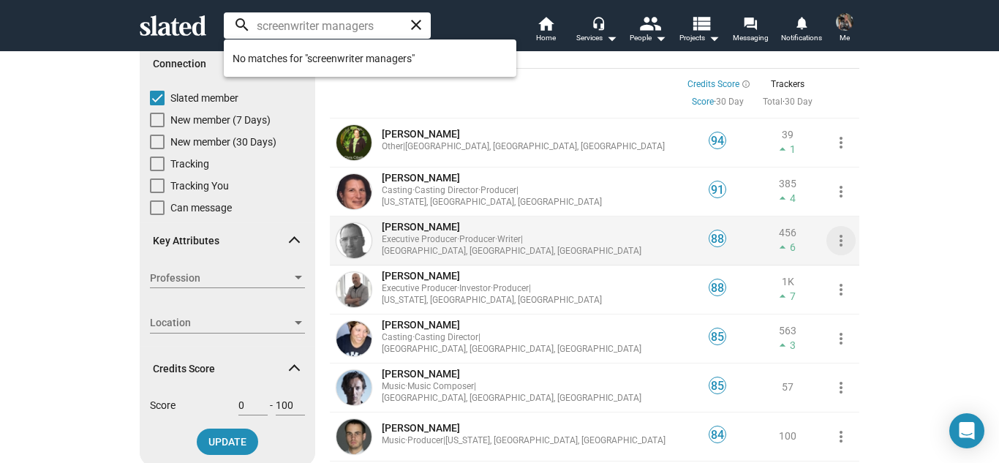
click at [837, 244] on mat-icon "more_vert" at bounding box center [842, 241] width 18 height 18
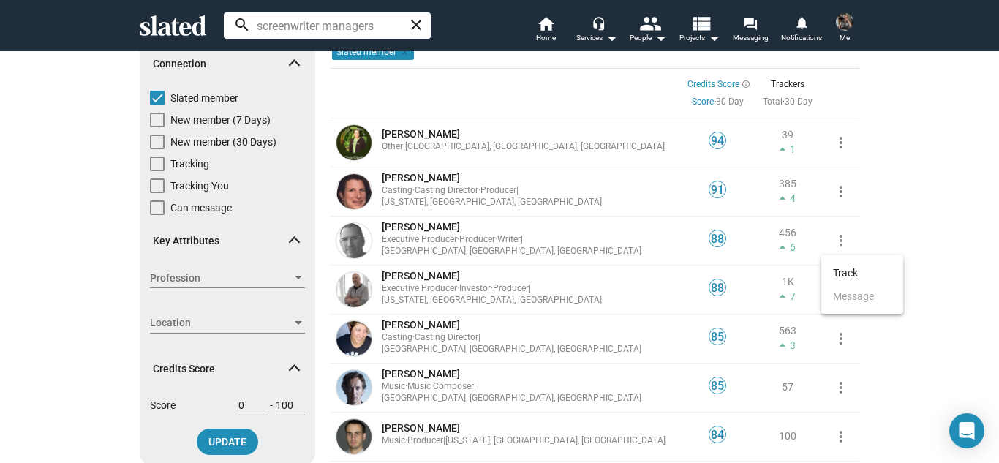
click at [791, 241] on div at bounding box center [499, 231] width 999 height 463
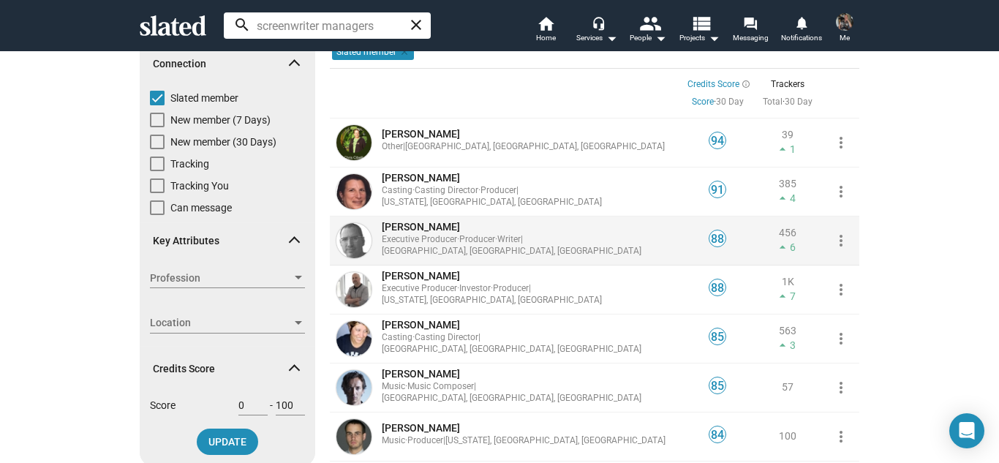
click at [355, 233] on img at bounding box center [354, 240] width 35 height 35
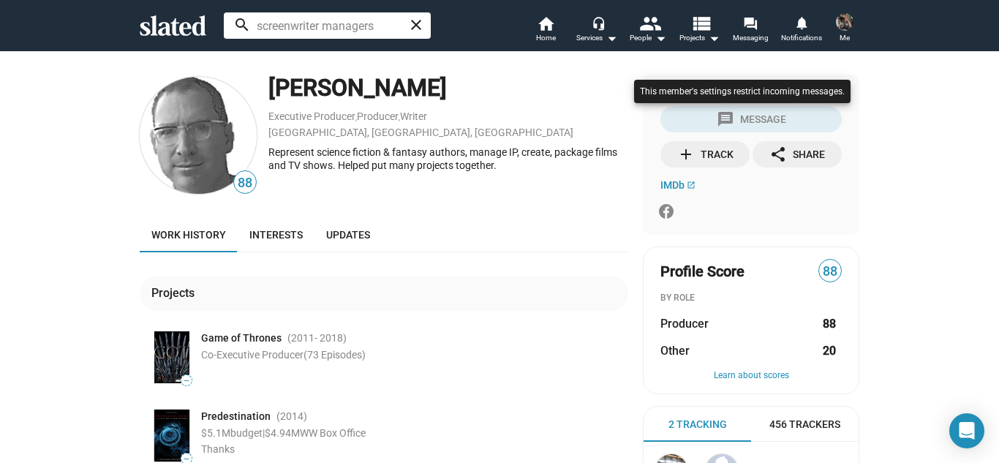
click at [743, 114] on div at bounding box center [743, 106] width 224 height 60
click at [730, 114] on div at bounding box center [743, 106] width 224 height 60
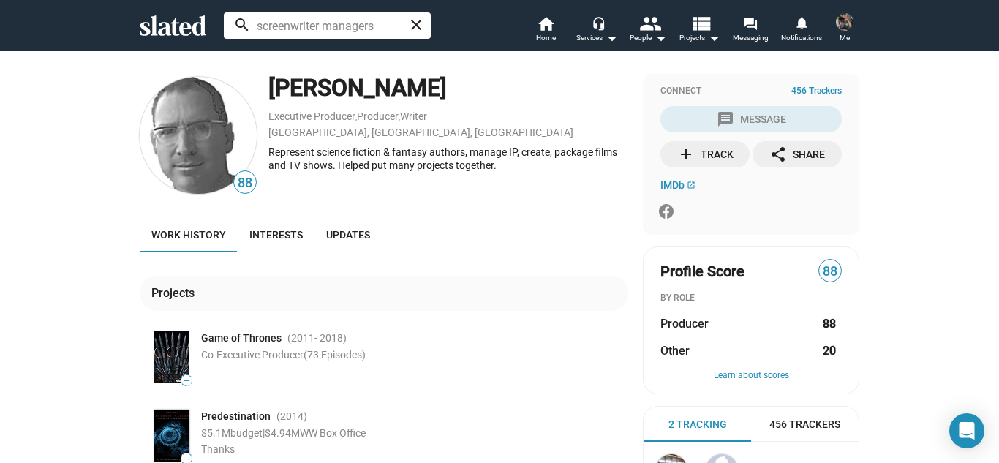
click at [696, 145] on div "add Track" at bounding box center [705, 154] width 56 height 26
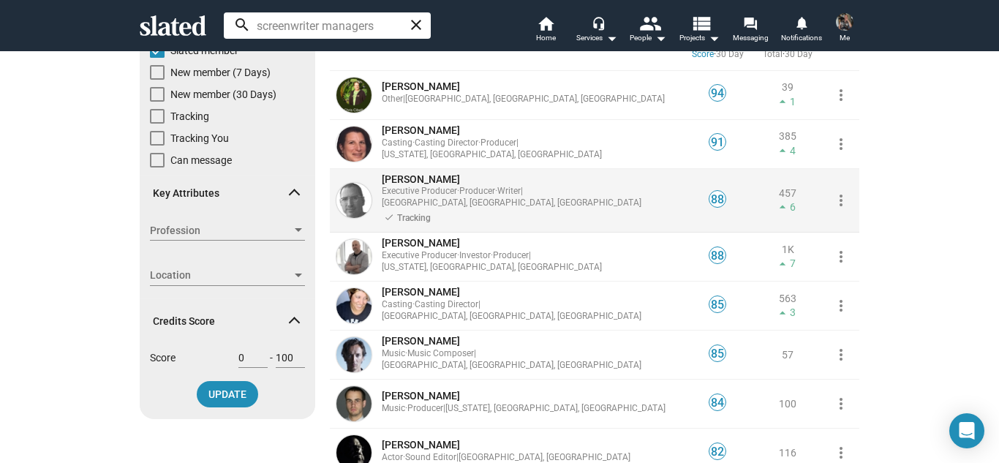
scroll to position [146, 0]
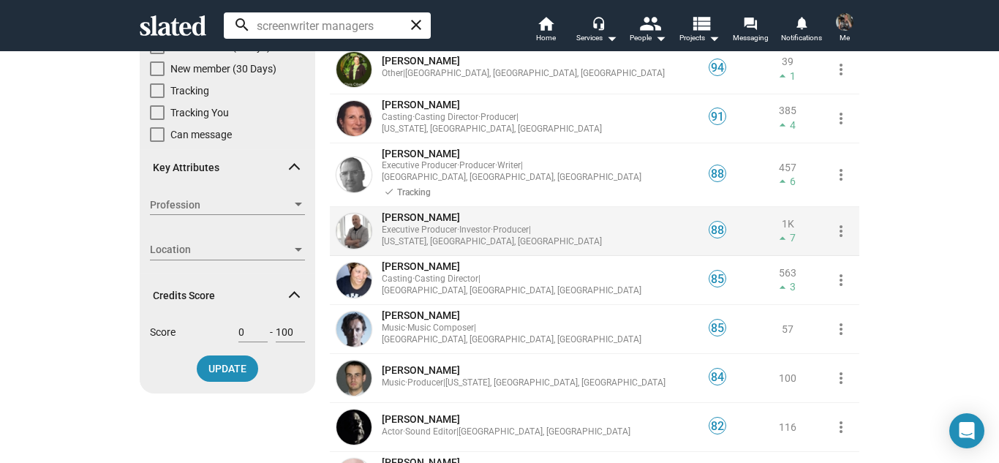
click at [371, 207] on div "88" at bounding box center [354, 231] width 48 height 49
click at [354, 220] on img at bounding box center [354, 231] width 35 height 35
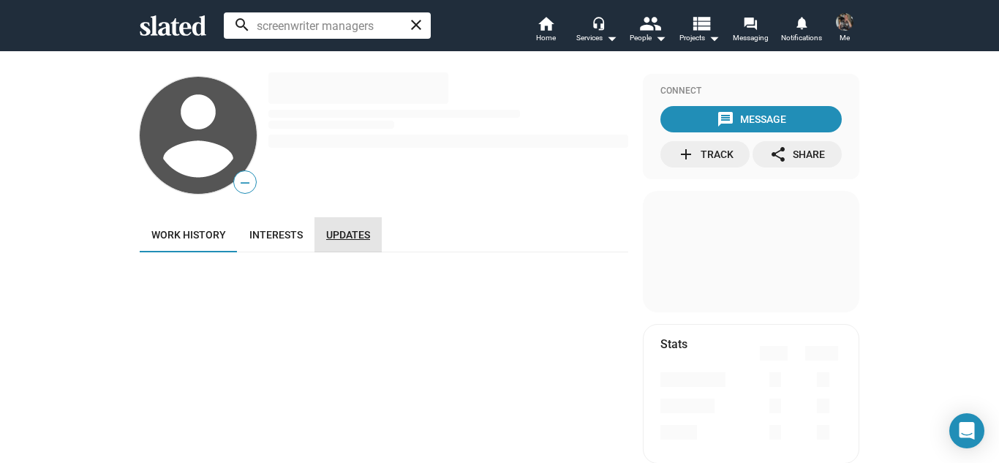
click at [354, 220] on link "Updates" at bounding box center [348, 234] width 67 height 35
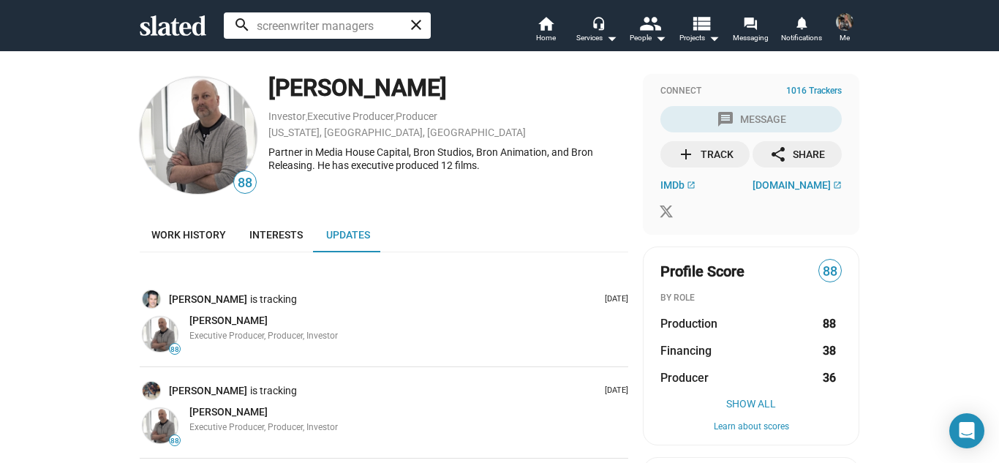
click at [694, 153] on div "add Track" at bounding box center [705, 154] width 56 height 26
